Goal: Information Seeking & Learning: Check status

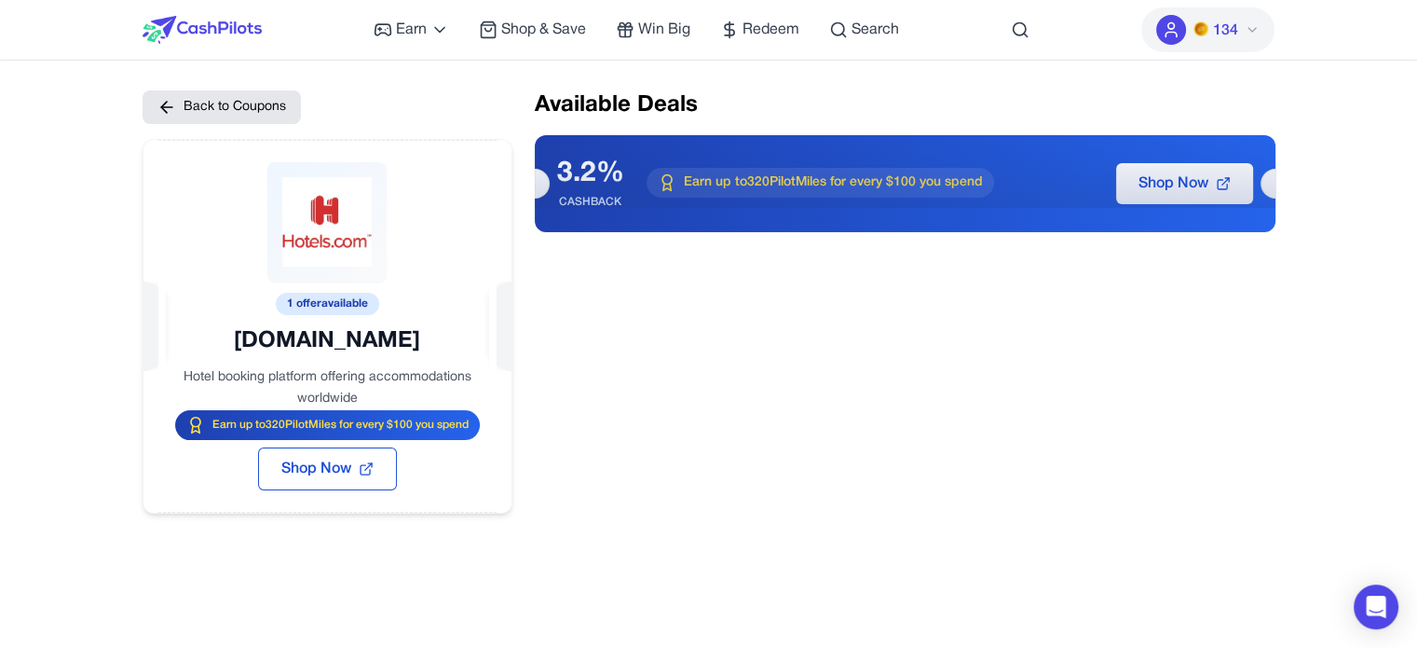
click at [1224, 25] on span "134" at bounding box center [1224, 31] width 25 height 22
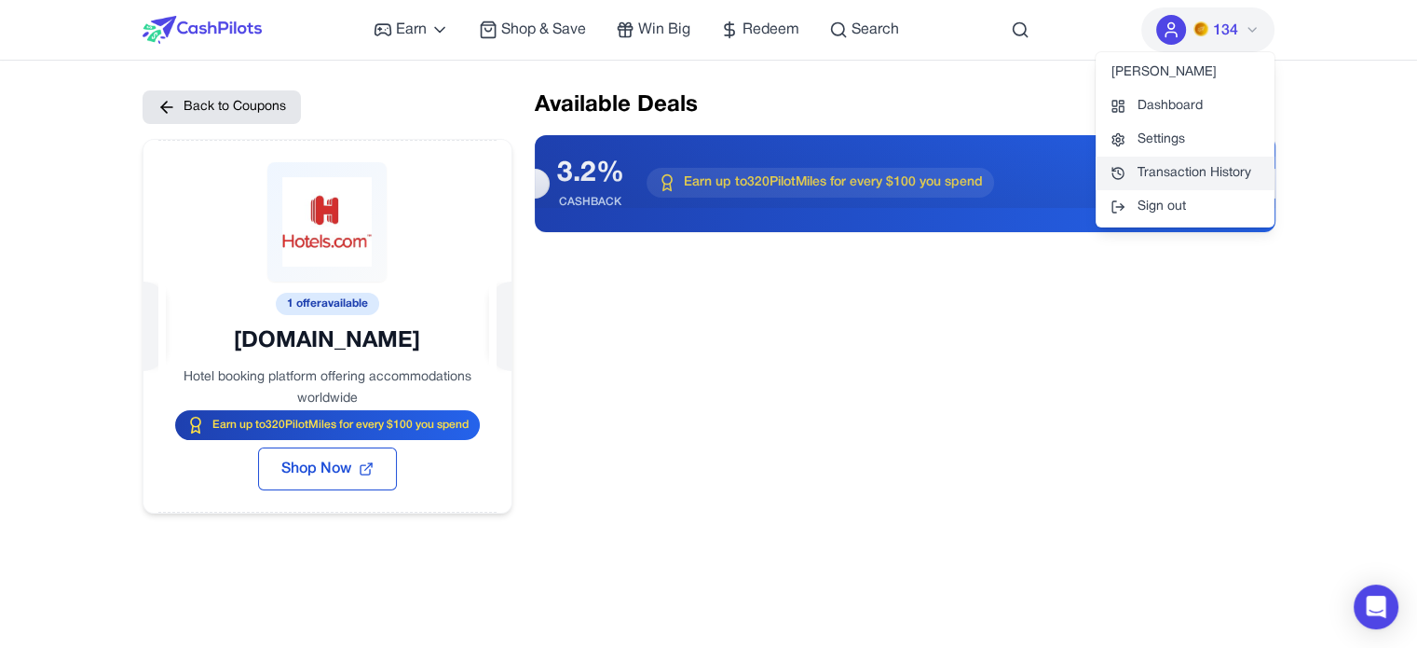
click at [1180, 170] on link "Transaction History" at bounding box center [1185, 174] width 179 height 34
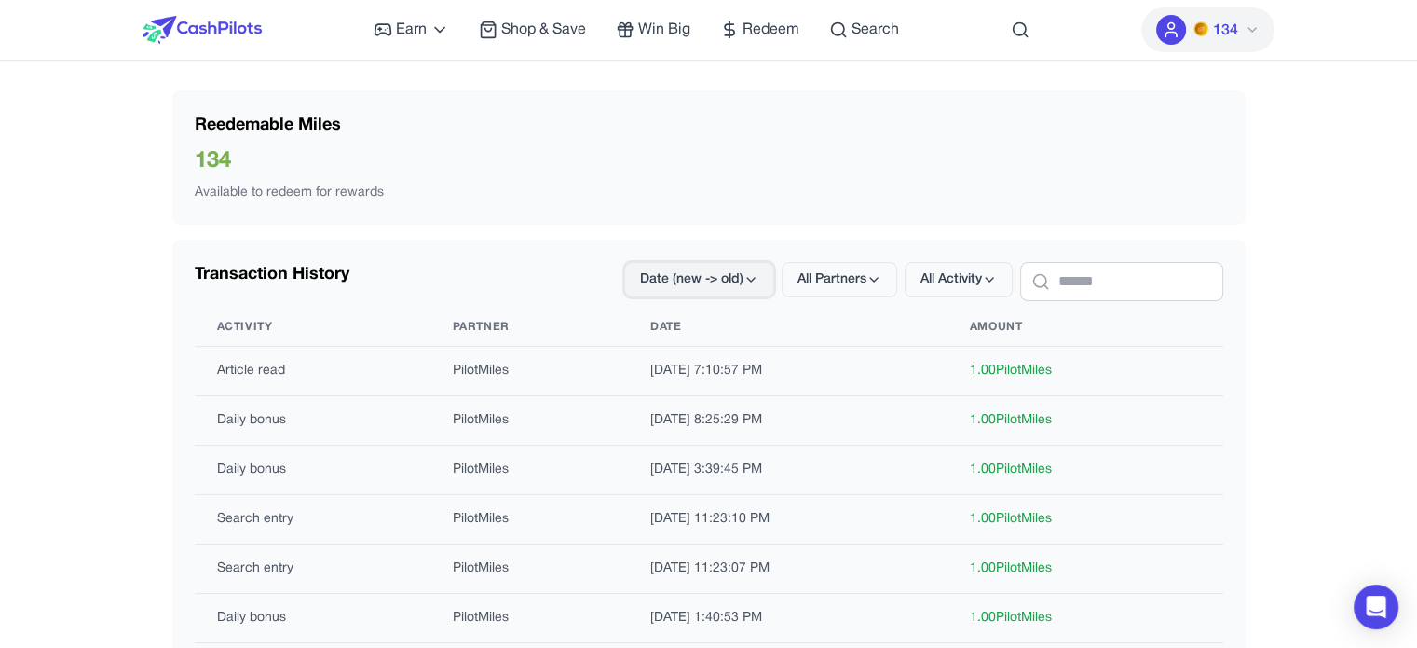
click at [699, 271] on span "Date (new -> old)" at bounding box center [691, 279] width 103 height 19
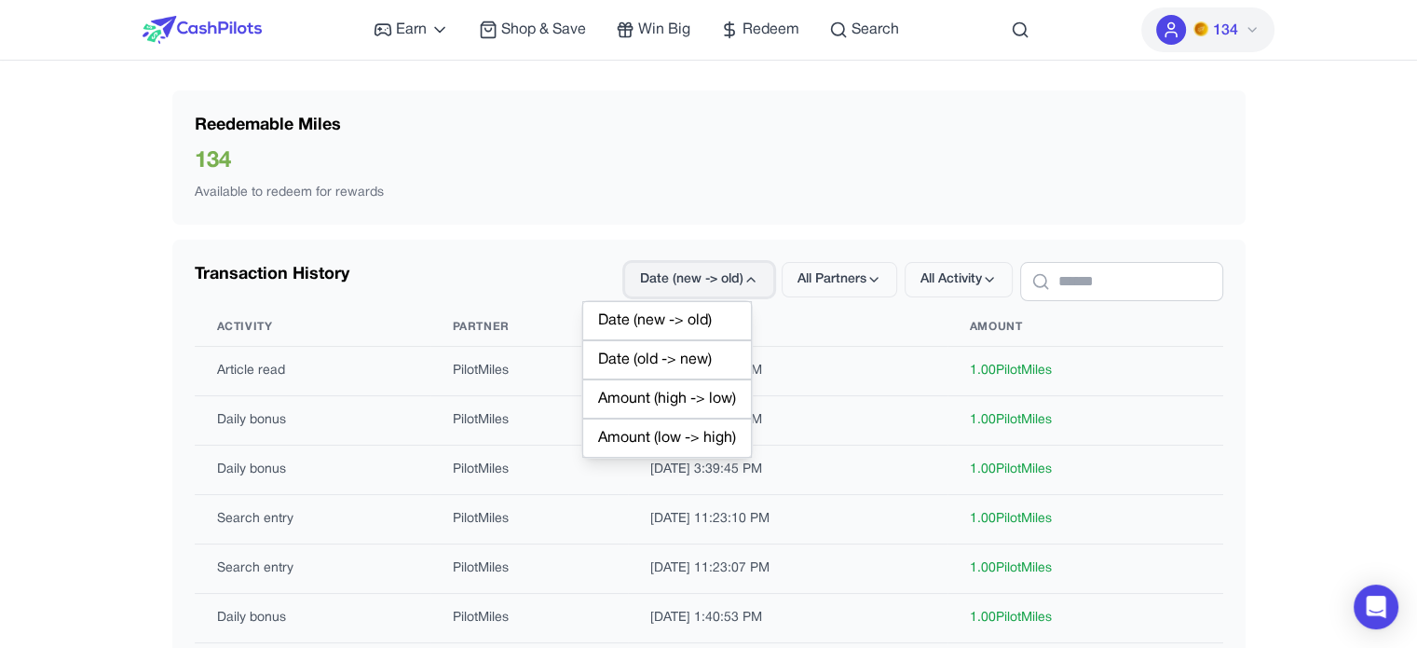
click at [743, 273] on icon at bounding box center [750, 279] width 15 height 15
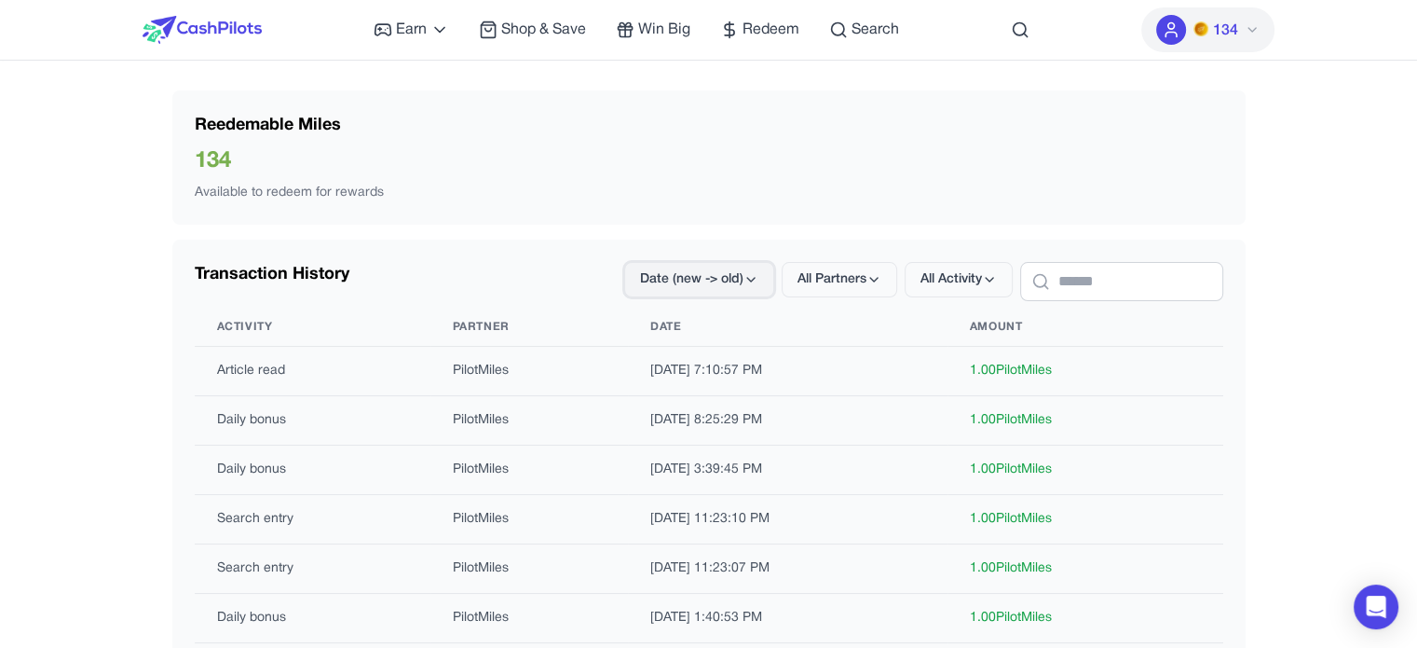
click at [743, 280] on icon at bounding box center [750, 279] width 15 height 15
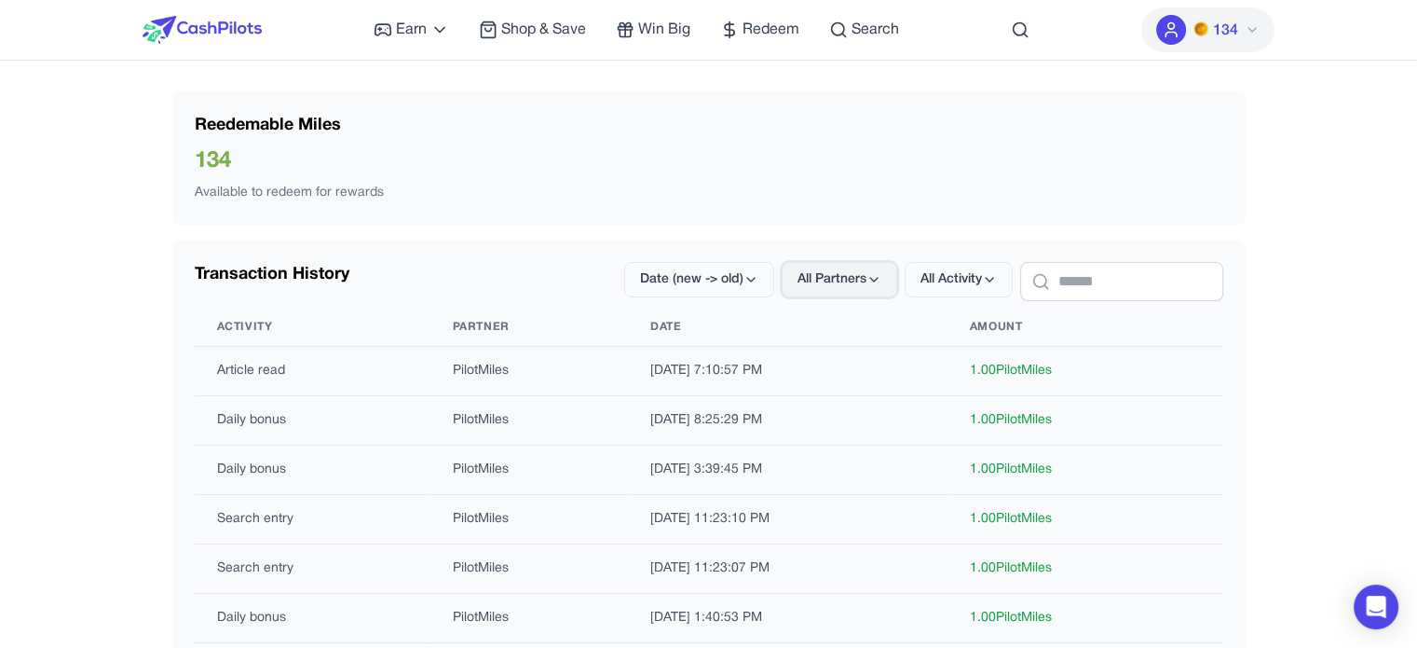
click at [798, 295] on button "All Partners" at bounding box center [840, 279] width 116 height 35
click at [807, 280] on span "All Partners" at bounding box center [832, 279] width 69 height 19
click at [810, 278] on span "All Partners" at bounding box center [832, 279] width 69 height 19
click at [870, 280] on icon at bounding box center [873, 280] width 7 height 4
click at [921, 277] on span "All Activity" at bounding box center [951, 279] width 61 height 19
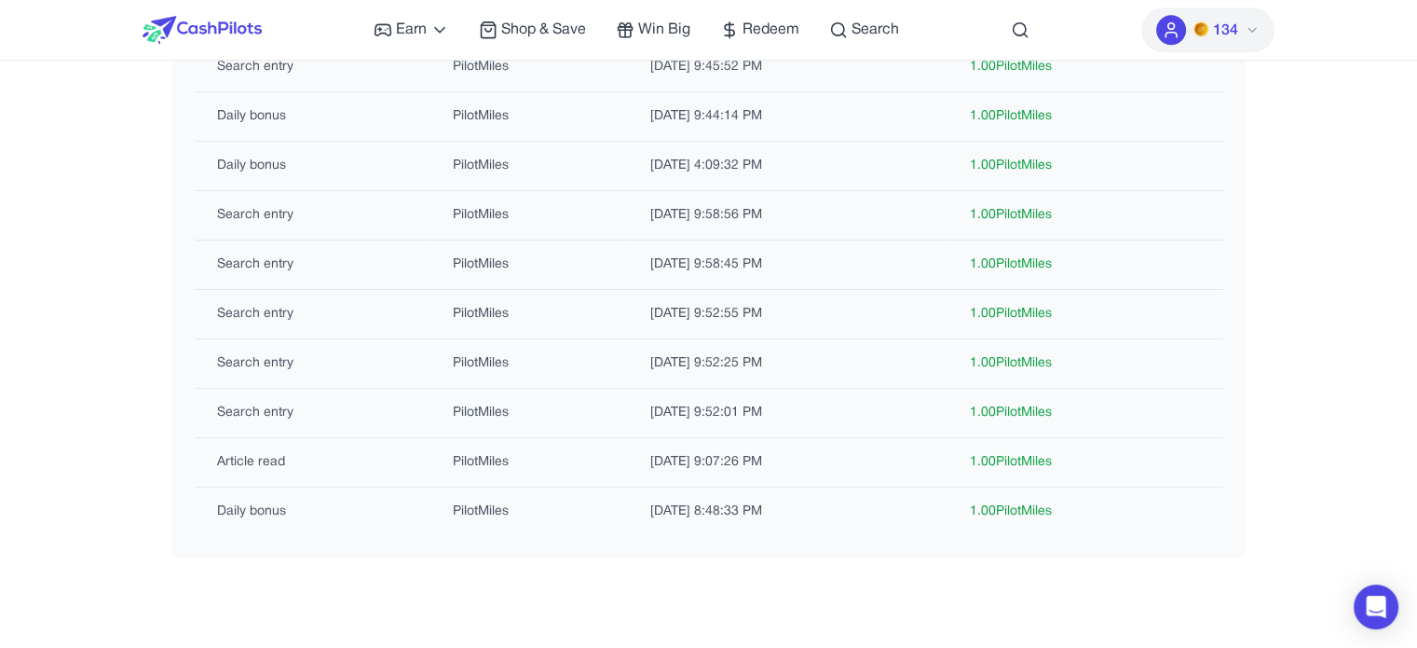
scroll to position [1677, 0]
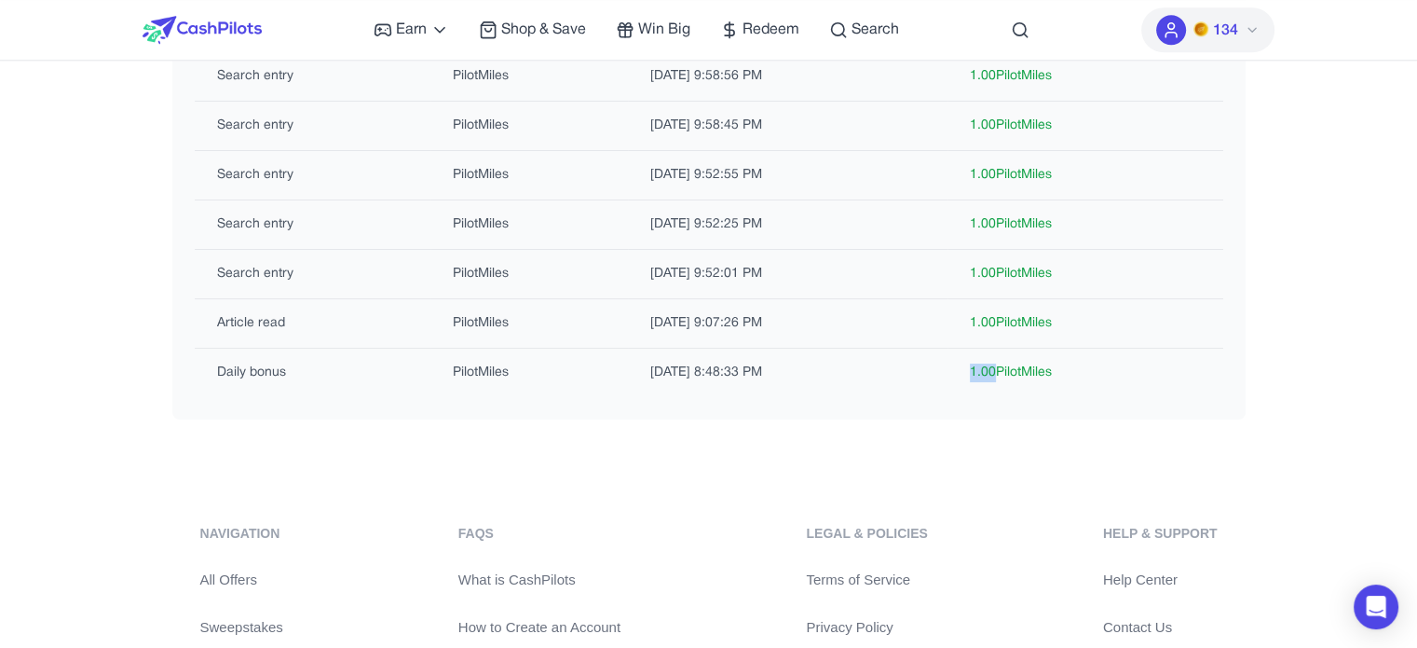
click at [999, 360] on td "1.00 PilotMiles" at bounding box center [1086, 372] width 276 height 49
drag, startPoint x: 975, startPoint y: 312, endPoint x: 1000, endPoint y: 312, distance: 24.2
click at [1000, 312] on td "1.00 PilotMiles" at bounding box center [1086, 323] width 276 height 49
drag, startPoint x: 973, startPoint y: 266, endPoint x: 1003, endPoint y: 265, distance: 29.9
click at [1003, 265] on td "1.00 PilotMiles" at bounding box center [1086, 274] width 276 height 49
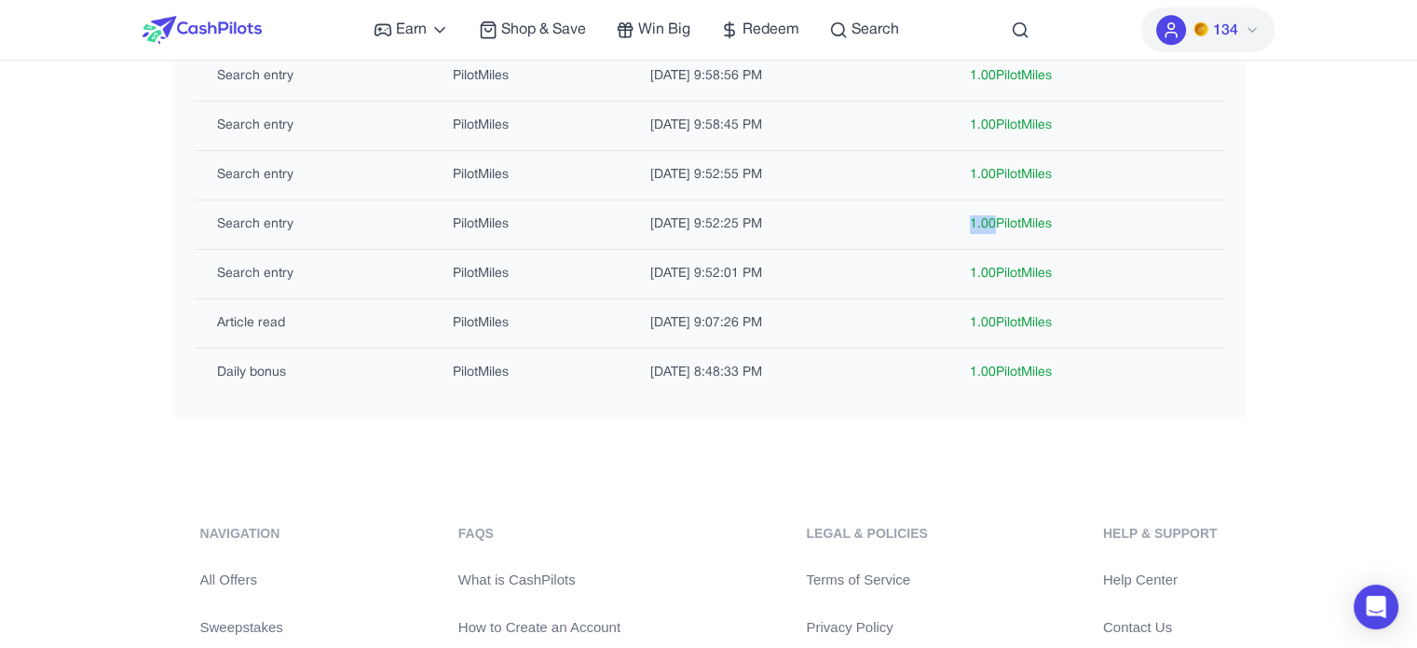
drag, startPoint x: 977, startPoint y: 212, endPoint x: 999, endPoint y: 211, distance: 21.5
click at [999, 211] on td "1.00 PilotMiles" at bounding box center [1086, 224] width 276 height 49
click at [1169, 300] on td "1.00 PilotMiles" at bounding box center [1086, 323] width 276 height 49
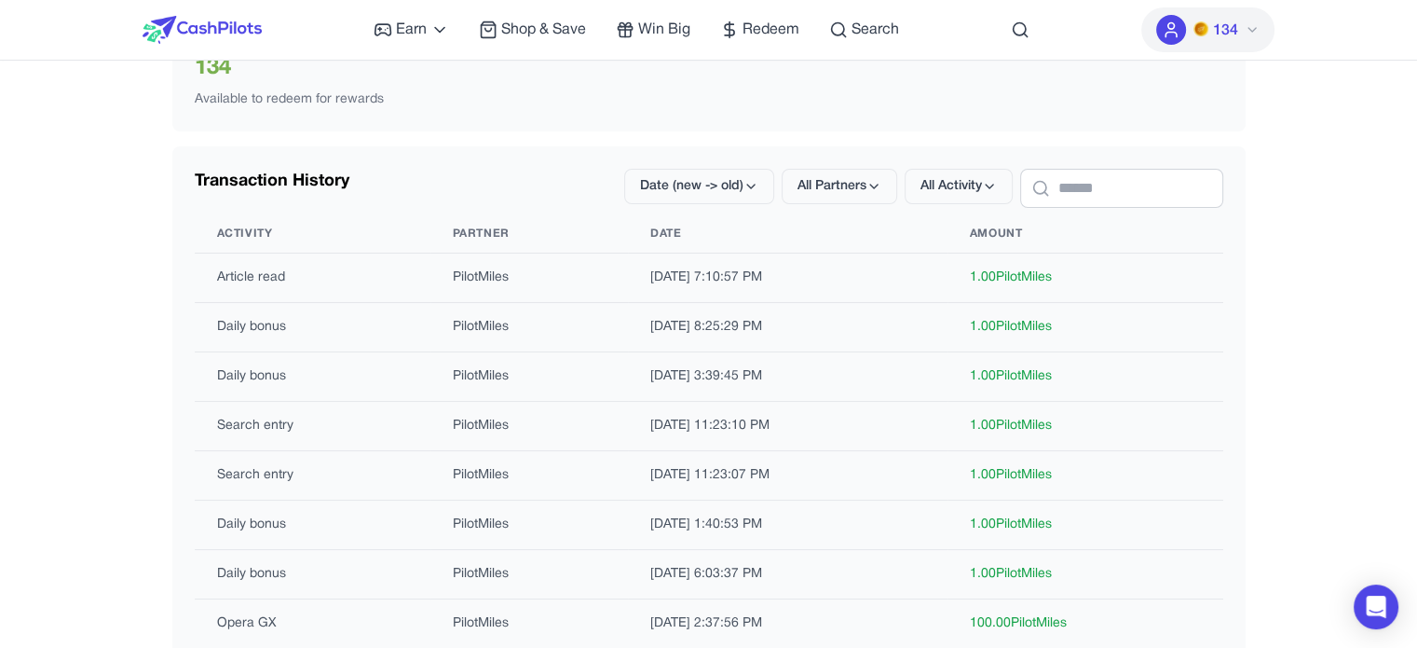
scroll to position [186, 0]
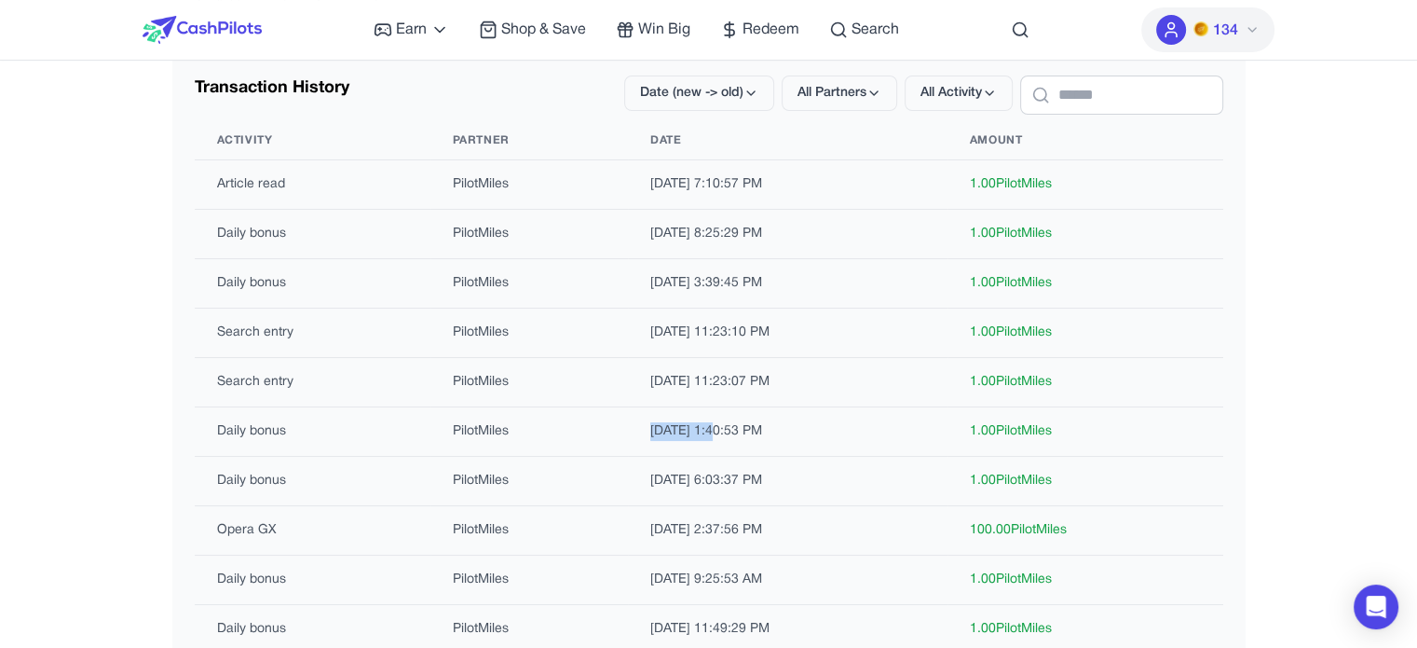
drag, startPoint x: 623, startPoint y: 428, endPoint x: 689, endPoint y: 421, distance: 66.5
click at [689, 421] on td "24/08/2025 1:40:53 PM" at bounding box center [788, 431] width 320 height 49
click at [736, 420] on td "24/08/2025 1:40:53 PM" at bounding box center [788, 431] width 320 height 49
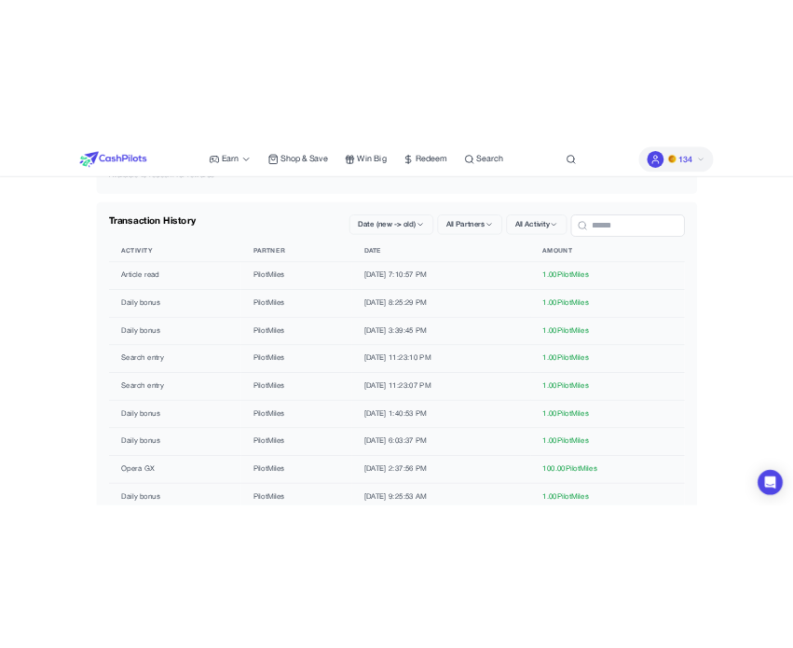
scroll to position [93, 0]
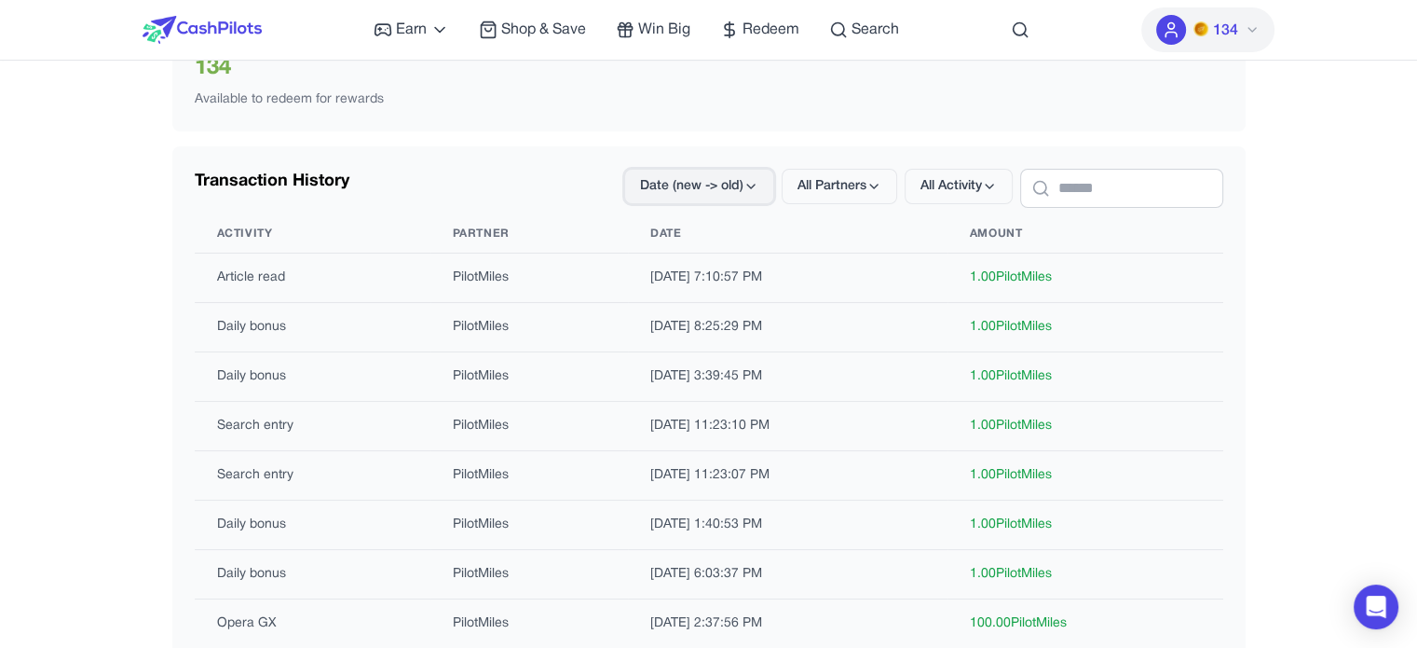
click at [689, 188] on span "Date (new -> old)" at bounding box center [691, 186] width 103 height 19
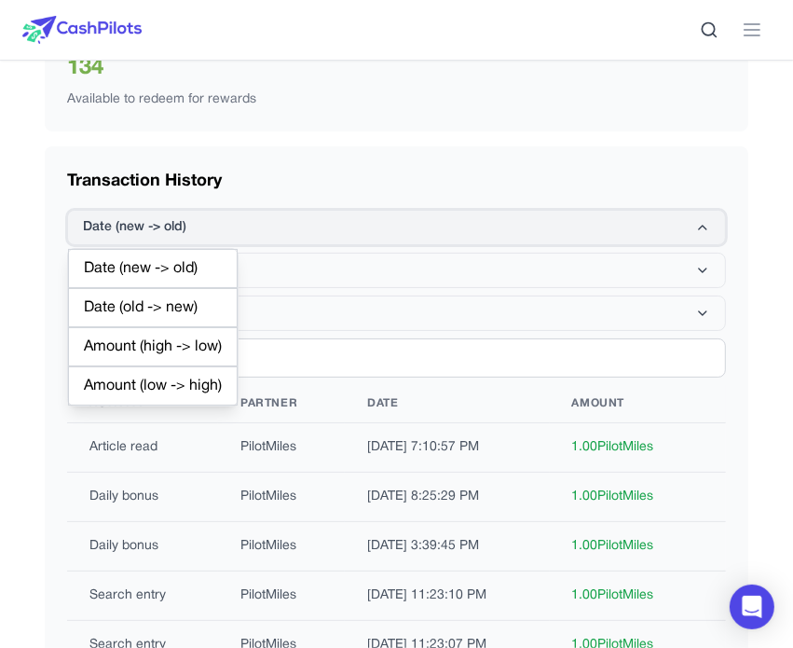
drag, startPoint x: 161, startPoint y: 274, endPoint x: 140, endPoint y: 221, distance: 57.3
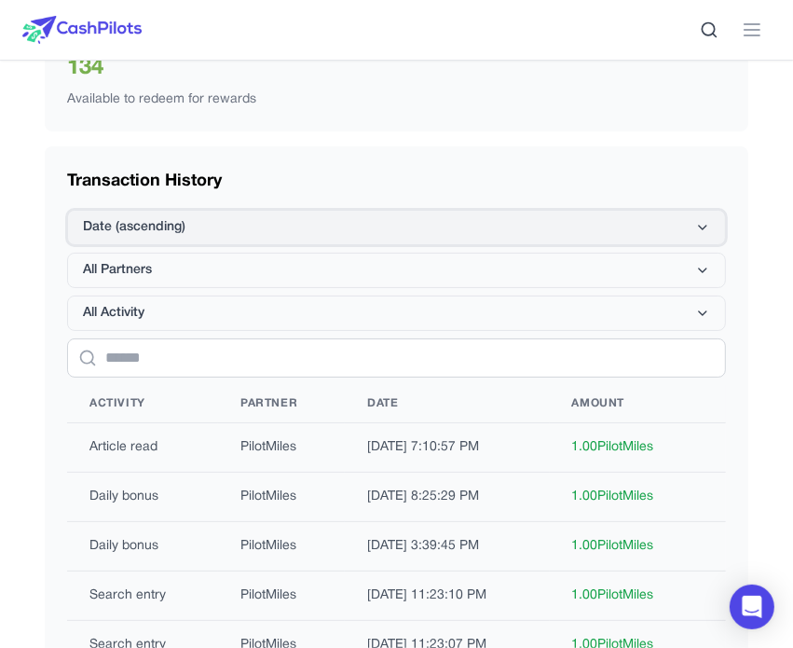
click at [251, 222] on button "Date (ascending)" at bounding box center [396, 227] width 659 height 35
